Goal: Transaction & Acquisition: Book appointment/travel/reservation

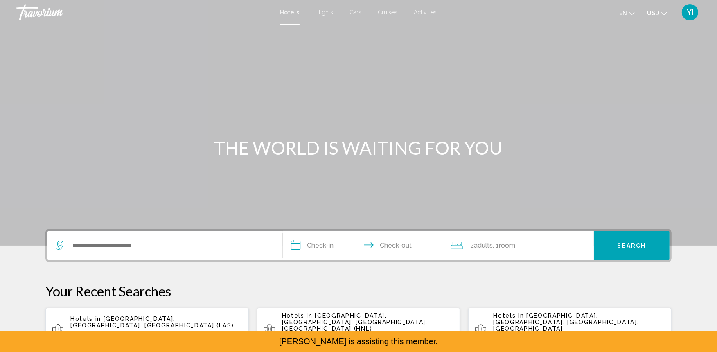
click at [186, 313] on app-hotels-recent-search "Hotels in [GEOGRAPHIC_DATA], [GEOGRAPHIC_DATA], [GEOGRAPHIC_DATA] ([GEOGRAPHIC_…" at bounding box center [147, 330] width 204 height 44
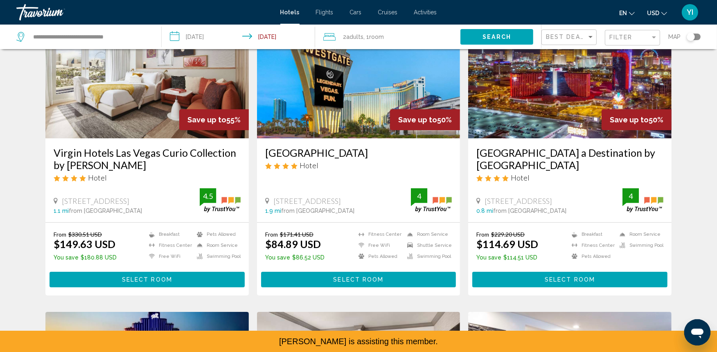
scroll to position [84, 0]
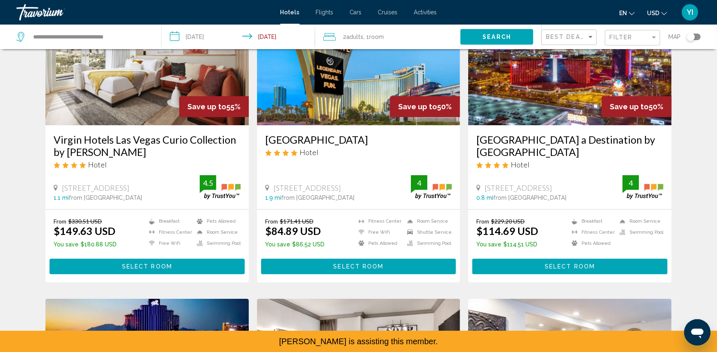
click at [131, 276] on div "From $330.51 USD $149.63 USD You save $180.88 USD Breakfast [GEOGRAPHIC_DATA] F…" at bounding box center [147, 246] width 204 height 72
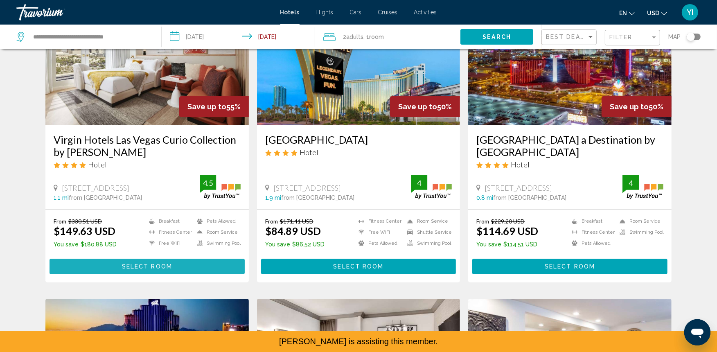
click at [135, 272] on button "Select Room" at bounding box center [147, 266] width 195 height 15
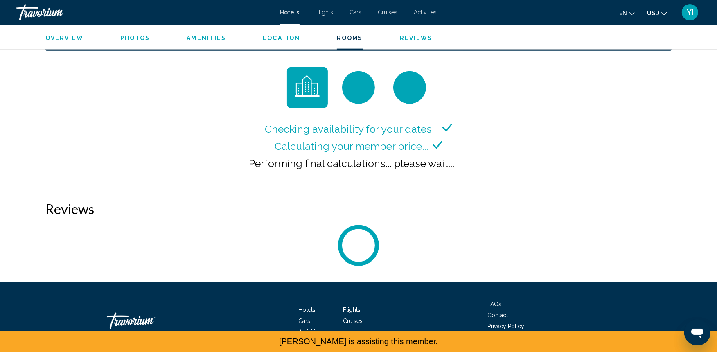
scroll to position [1097, 0]
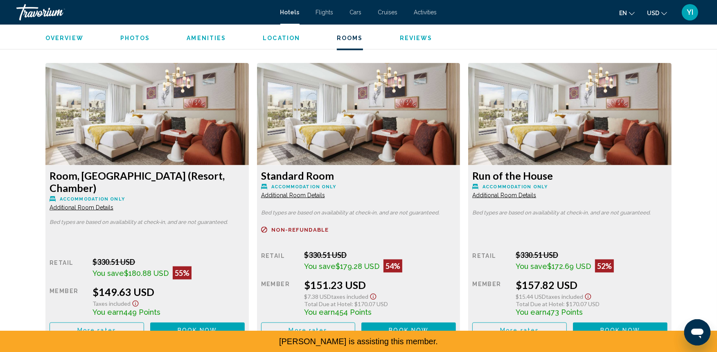
click at [222, 323] on button "Book now No longer available" at bounding box center [197, 330] width 95 height 15
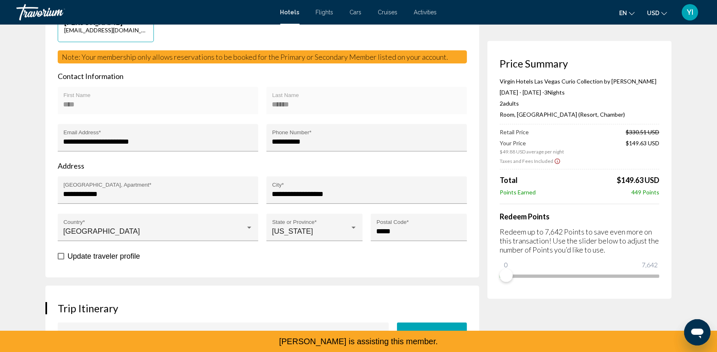
scroll to position [250, 0]
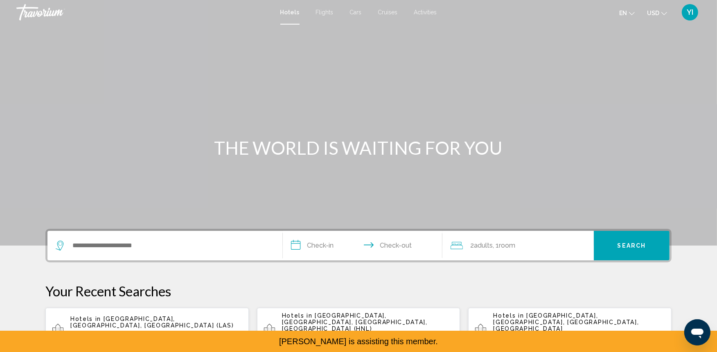
click at [157, 312] on app-hotels-recent-search "Hotels in [GEOGRAPHIC_DATA], [GEOGRAPHIC_DATA], [GEOGRAPHIC_DATA] ([GEOGRAPHIC_…" at bounding box center [147, 330] width 204 height 44
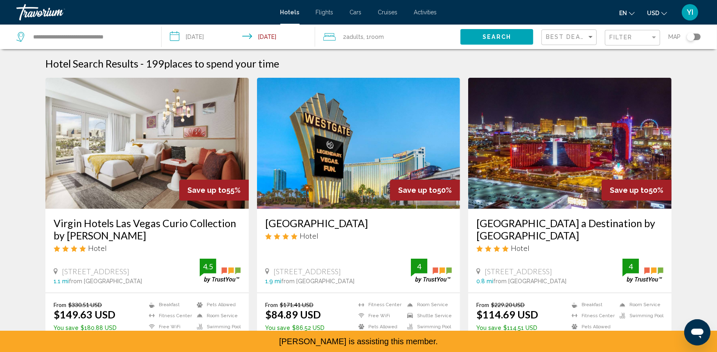
drag, startPoint x: 611, startPoint y: 41, endPoint x: 600, endPoint y: 41, distance: 11.9
click at [611, 41] on div "Filter" at bounding box center [634, 37] width 48 height 15
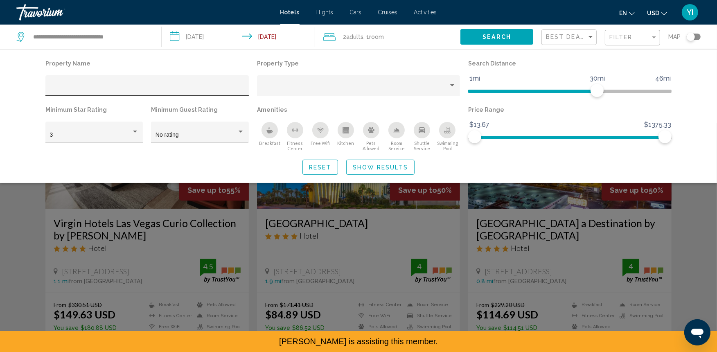
drag, startPoint x: 148, startPoint y: 84, endPoint x: 76, endPoint y: 76, distance: 72.9
click at [76, 76] on div "Hotel Filters" at bounding box center [147, 85] width 204 height 21
click at [66, 83] on div "Hotel Filters" at bounding box center [147, 88] width 195 height 17
paste input "**********"
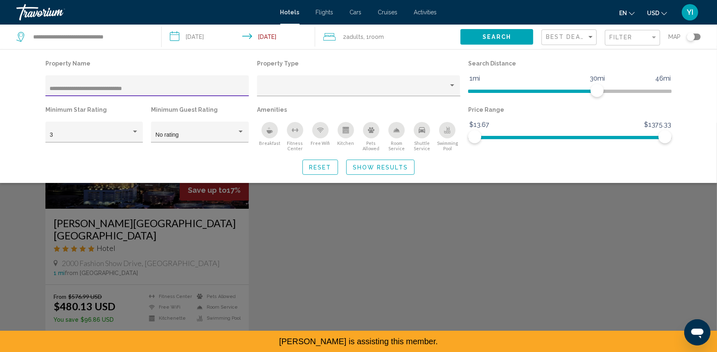
type input "**********"
click at [254, 243] on div "Search widget" at bounding box center [358, 237] width 717 height 229
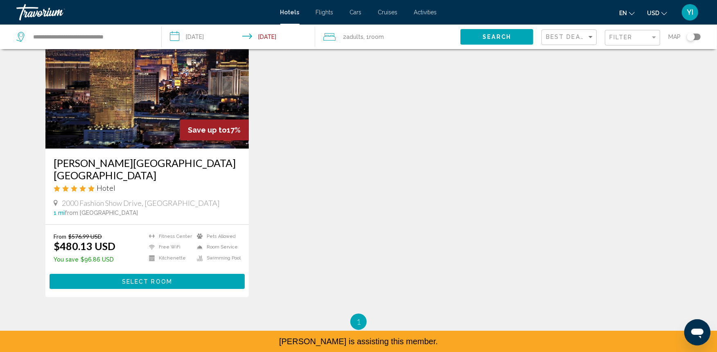
scroll to position [64, 0]
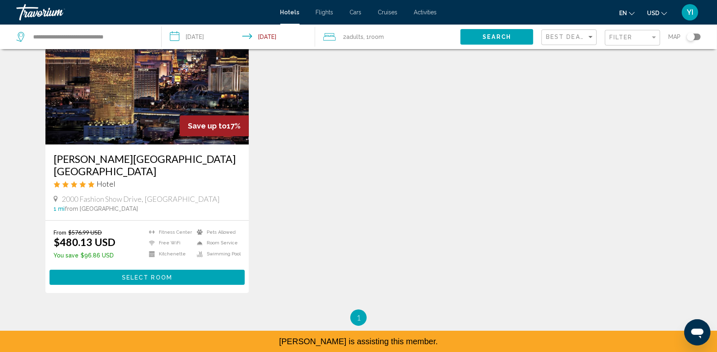
click at [214, 270] on button "Select Room" at bounding box center [147, 277] width 195 height 15
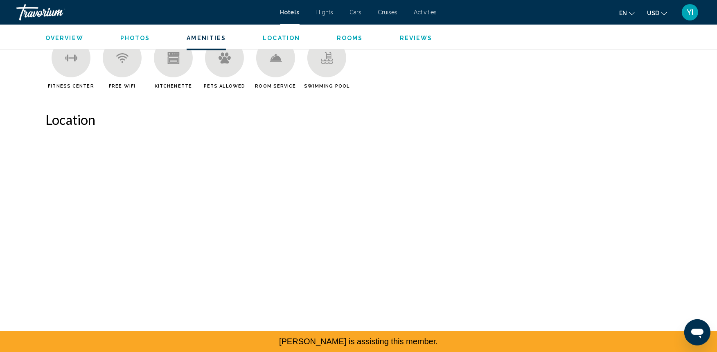
scroll to position [658, 0]
click at [351, 36] on span "Rooms" at bounding box center [350, 38] width 26 height 7
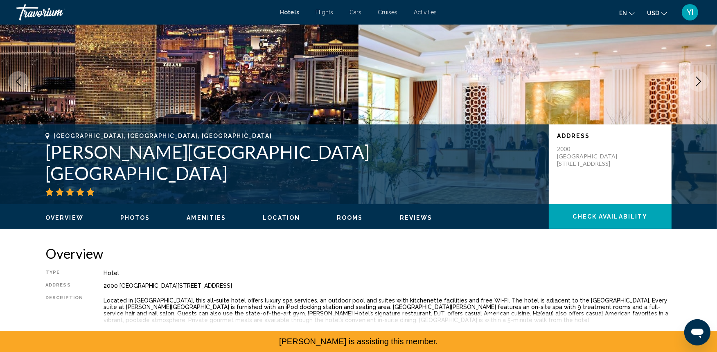
scroll to position [68, 0]
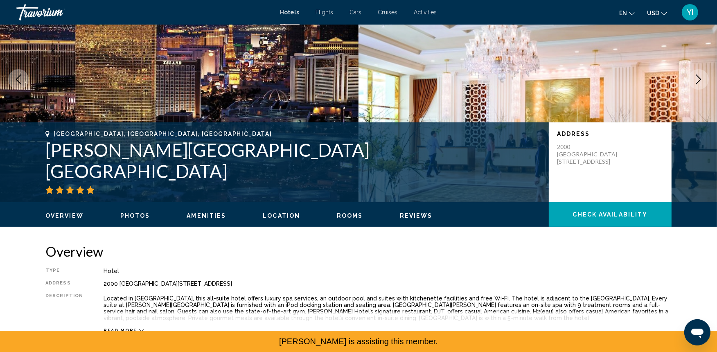
click at [345, 224] on div "Overview Photos Amenities Location Rooms Reviews Check Availability" at bounding box center [358, 214] width 659 height 25
click at [342, 224] on div "Overview Photos Amenities Location Rooms Reviews Check Availability" at bounding box center [358, 214] width 659 height 25
click at [342, 219] on button "Rooms" at bounding box center [350, 215] width 26 height 7
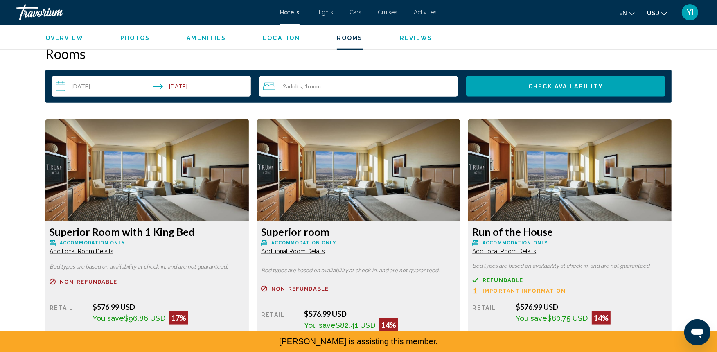
scroll to position [1009, 0]
